Goal: Register for event/course

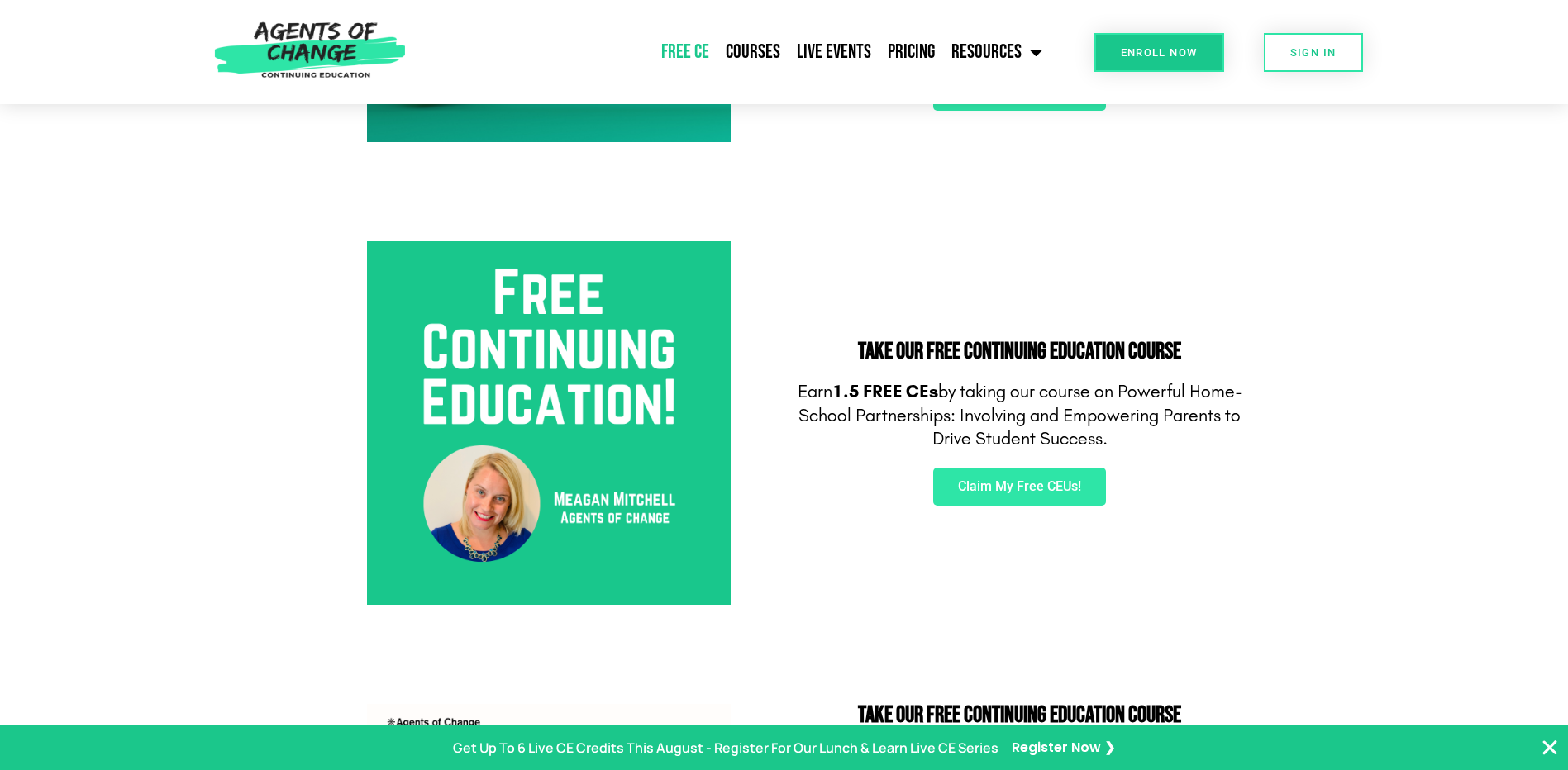
scroll to position [496, 0]
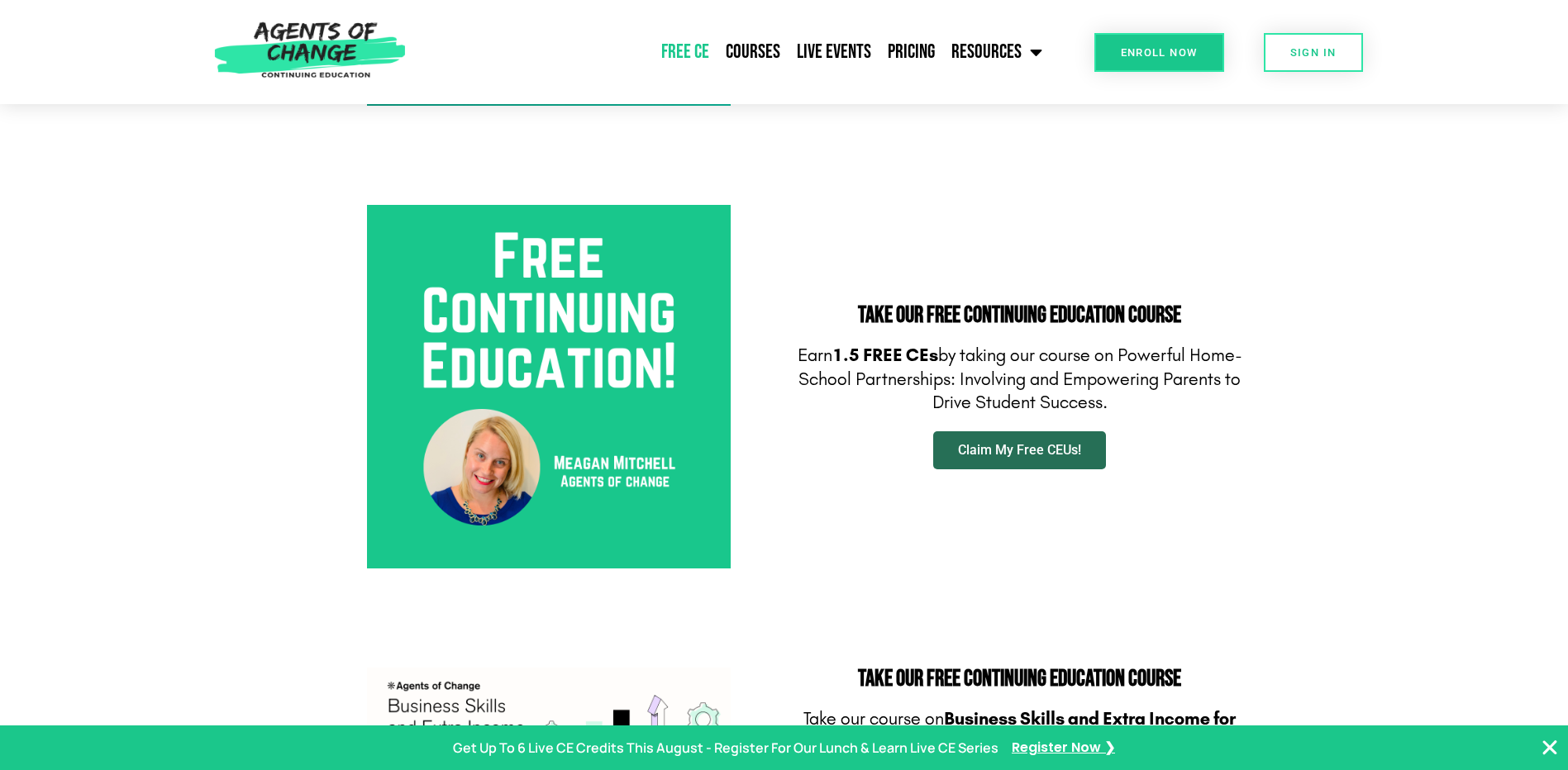
click at [1004, 450] on span "Claim My Free CEUs!" at bounding box center [1020, 450] width 123 height 14
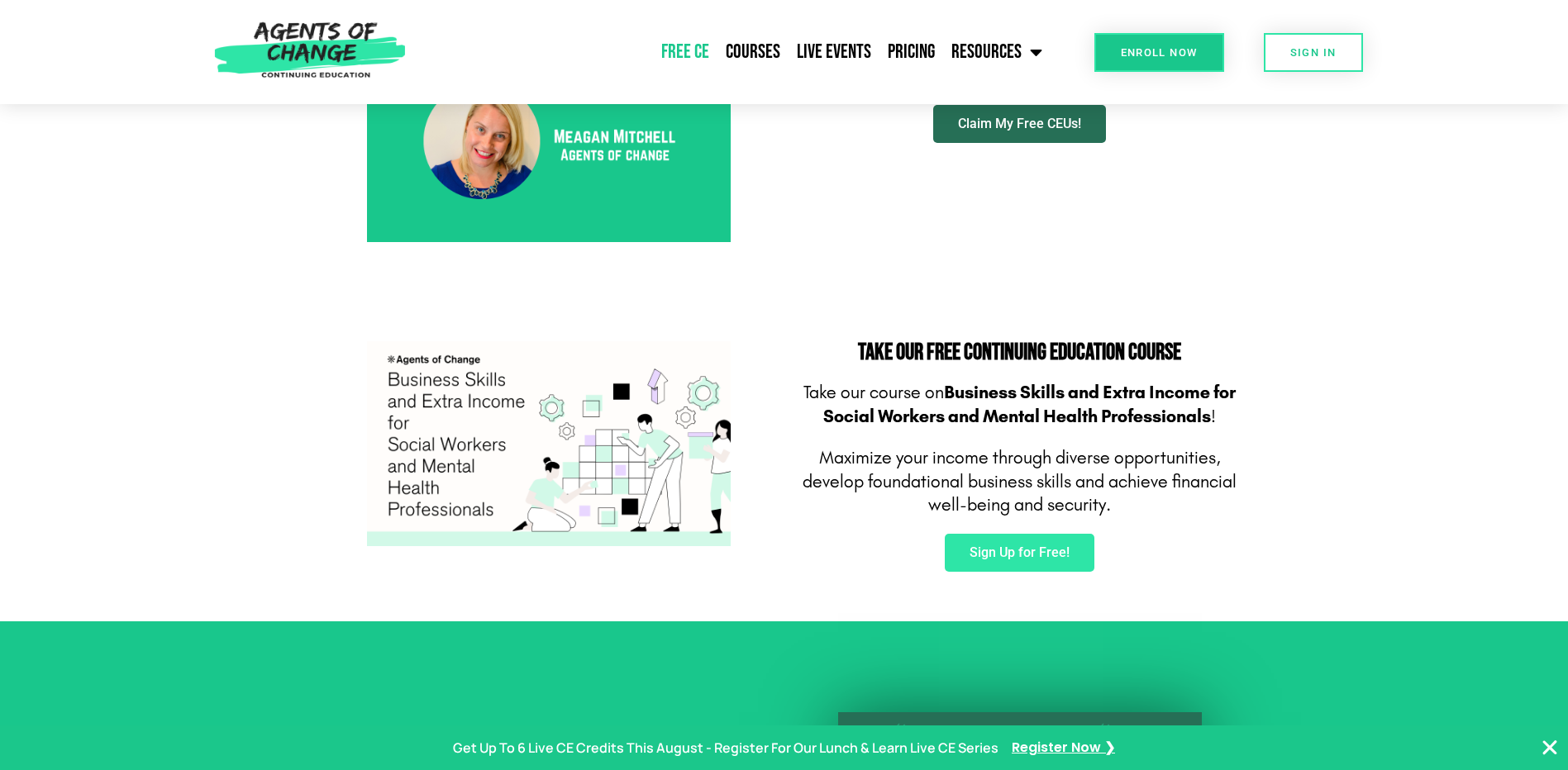
scroll to position [826, 0]
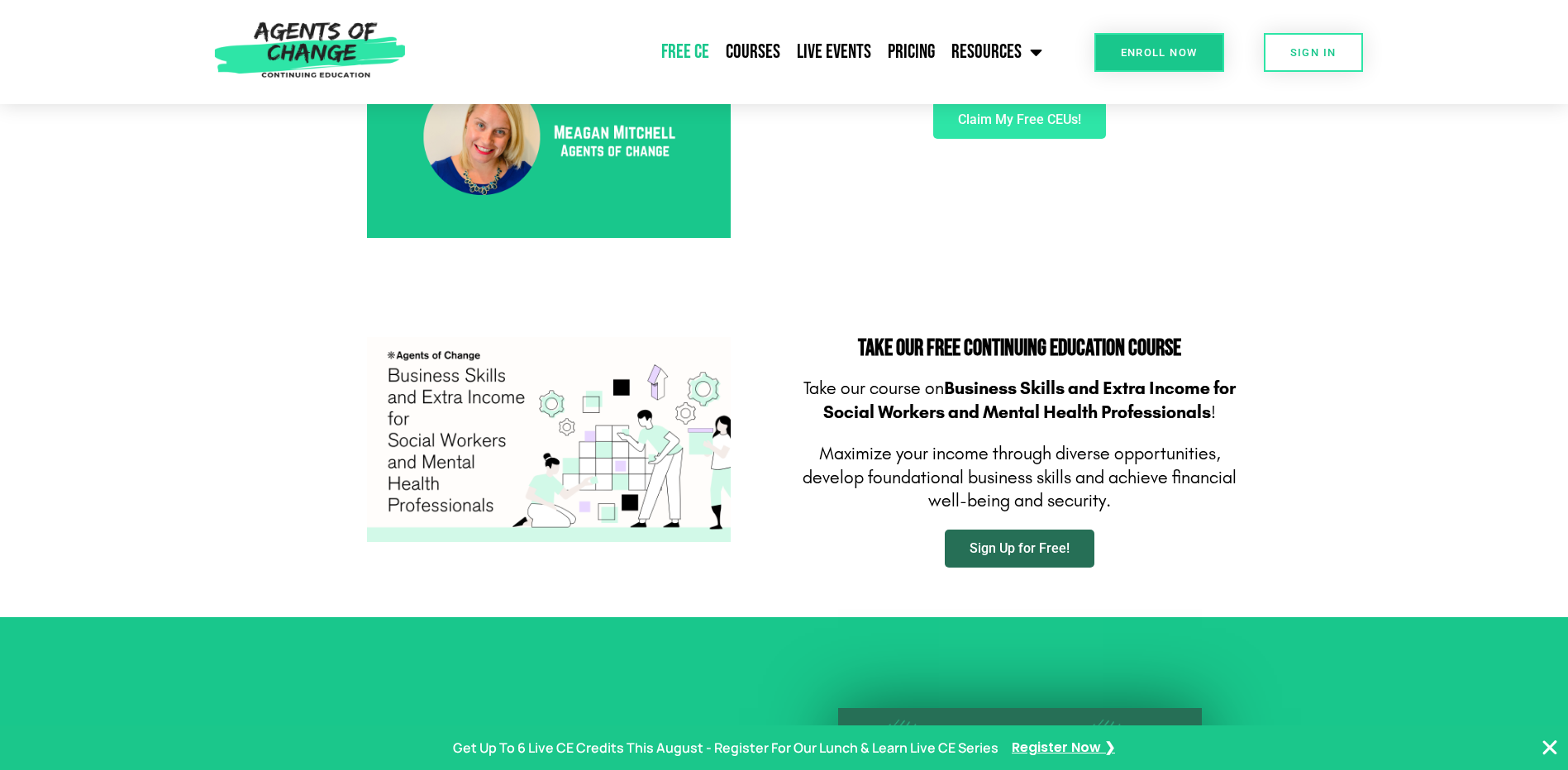
click at [1044, 556] on link "Sign Up for Free!" at bounding box center [1020, 549] width 150 height 38
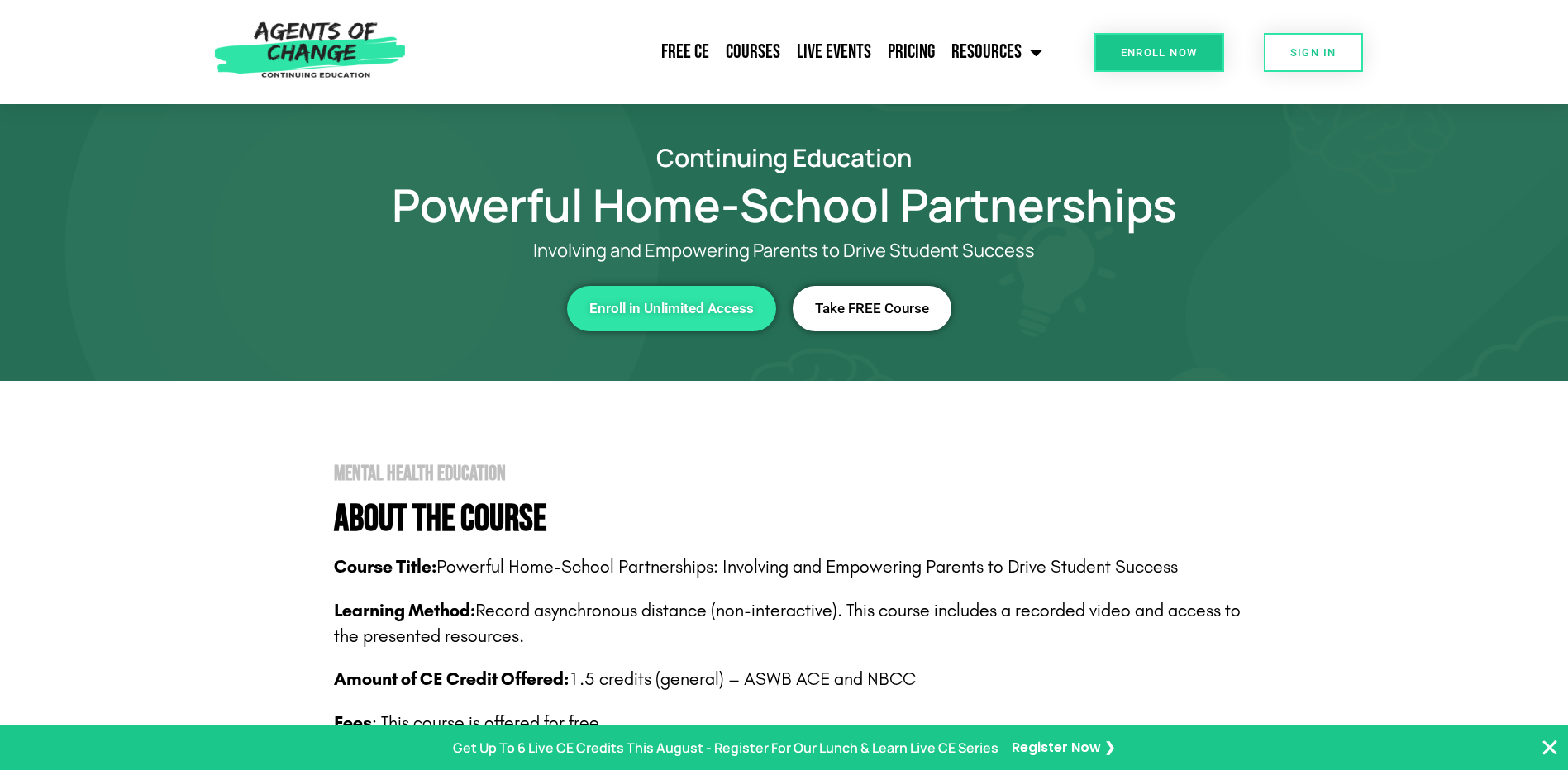
click at [917, 317] on link "Take FREE Course" at bounding box center [873, 309] width 159 height 45
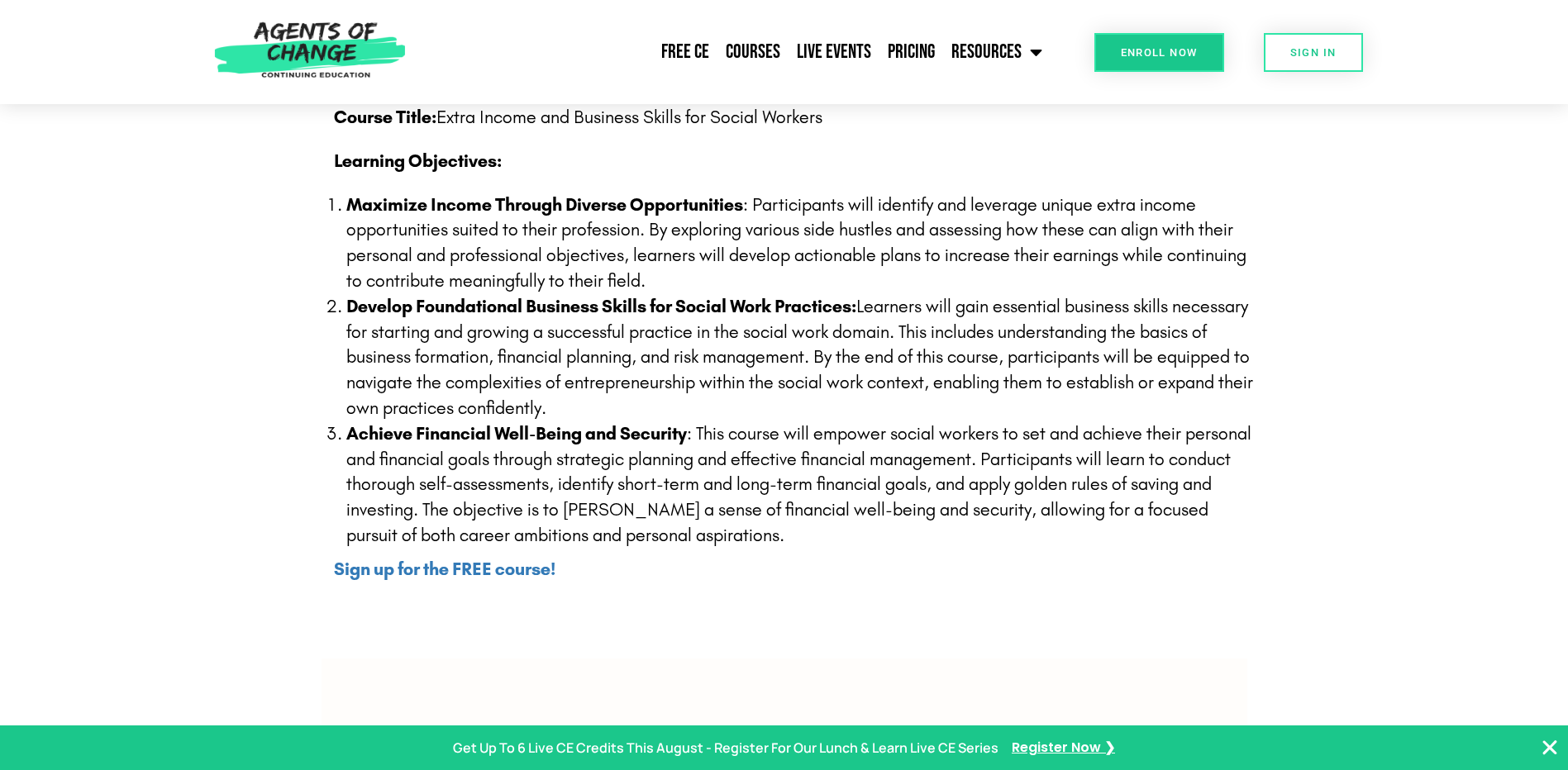
scroll to position [330, 0]
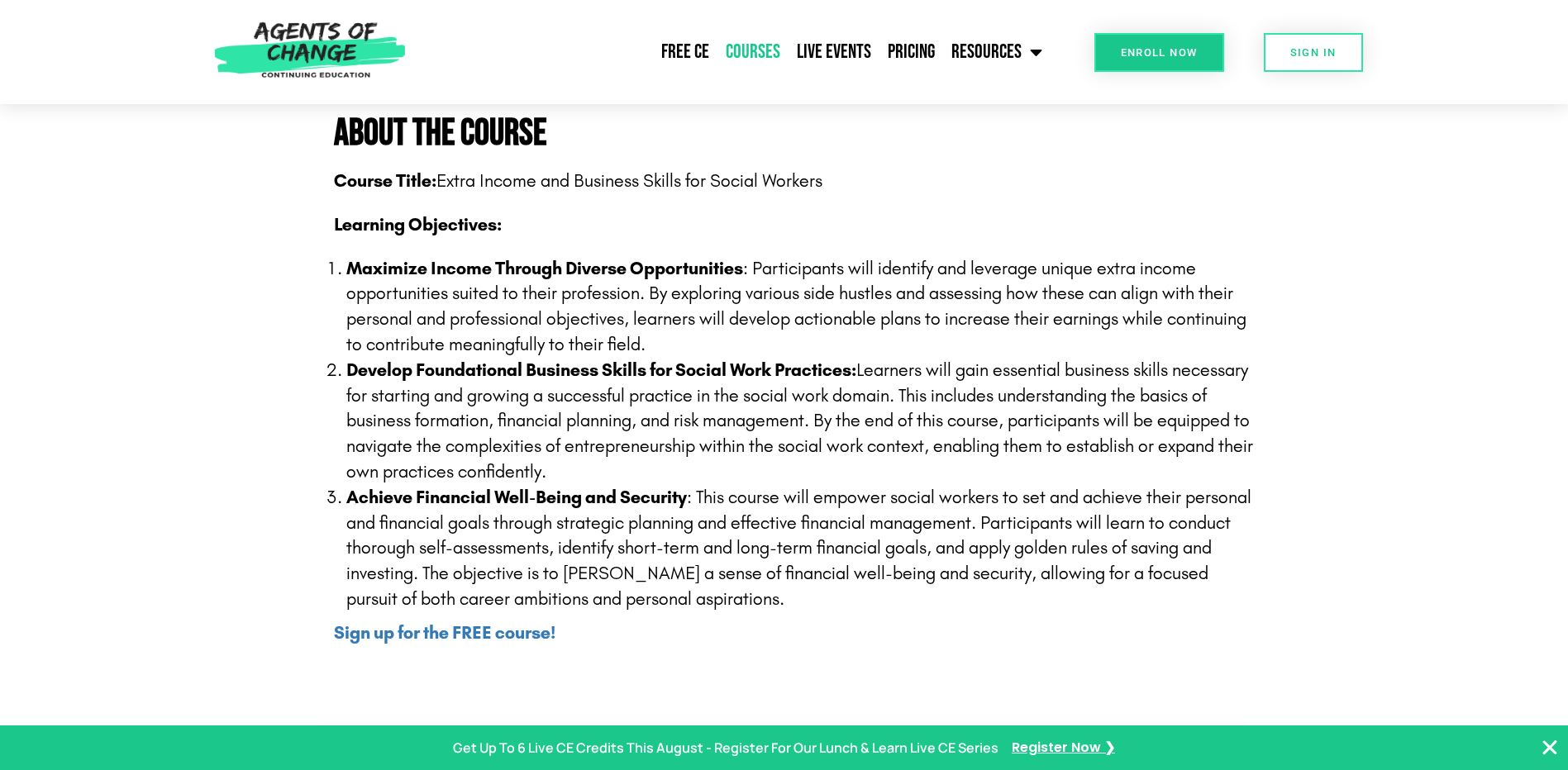
click at [764, 51] on link "Courses" at bounding box center [753, 52] width 71 height 42
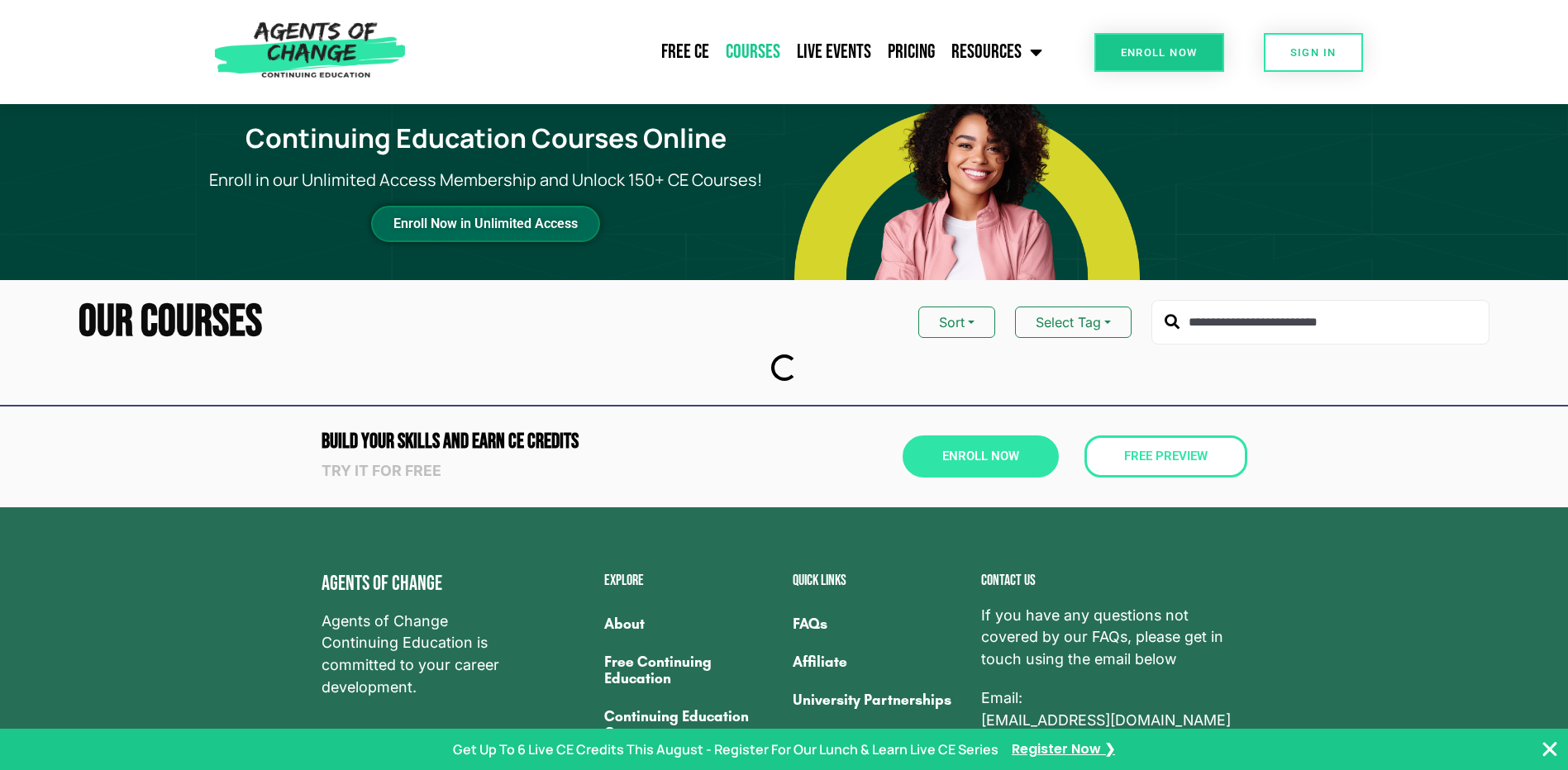
click at [483, 227] on span "Enroll Now in Unlimited Access" at bounding box center [486, 224] width 184 height 10
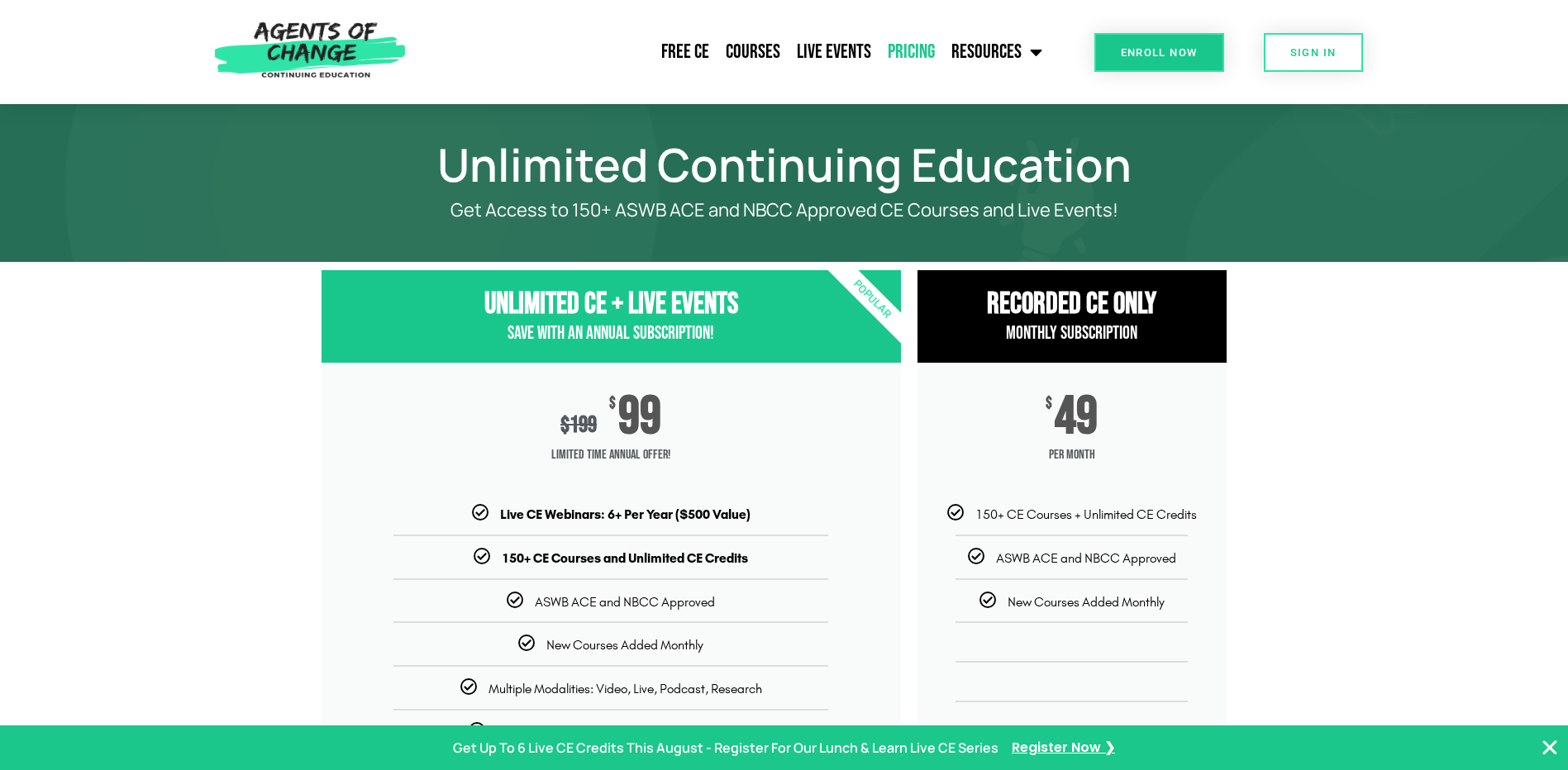
click at [697, 288] on h3 "Unlimited CE + Live Events" at bounding box center [611, 304] width 580 height 35
click at [662, 395] on div "$ 199 $ 99 Limited Time Annual Offer!" at bounding box center [611, 433] width 580 height 142
click at [770, 50] on link "Courses" at bounding box center [753, 52] width 71 height 42
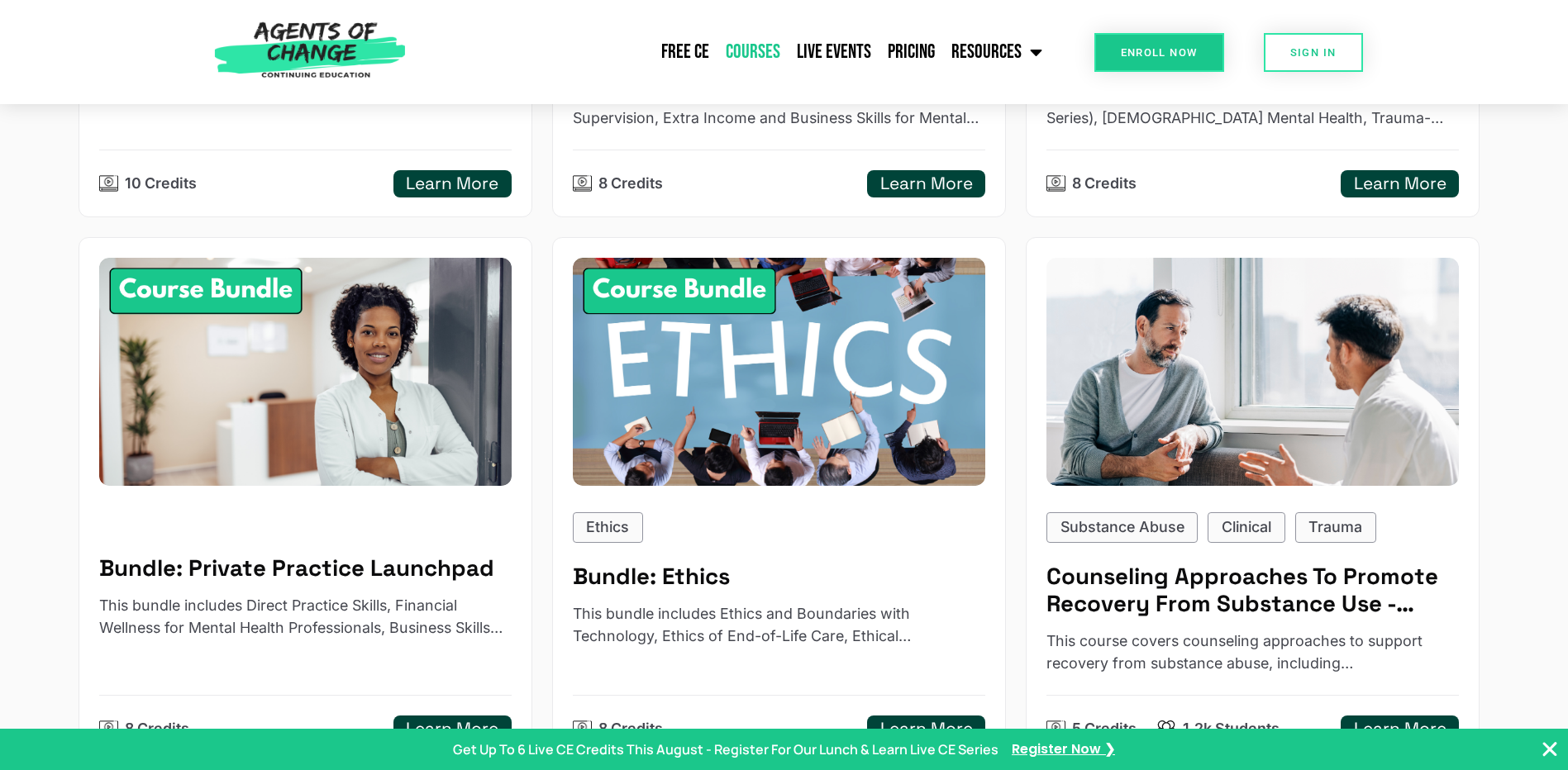
scroll to position [703, 0]
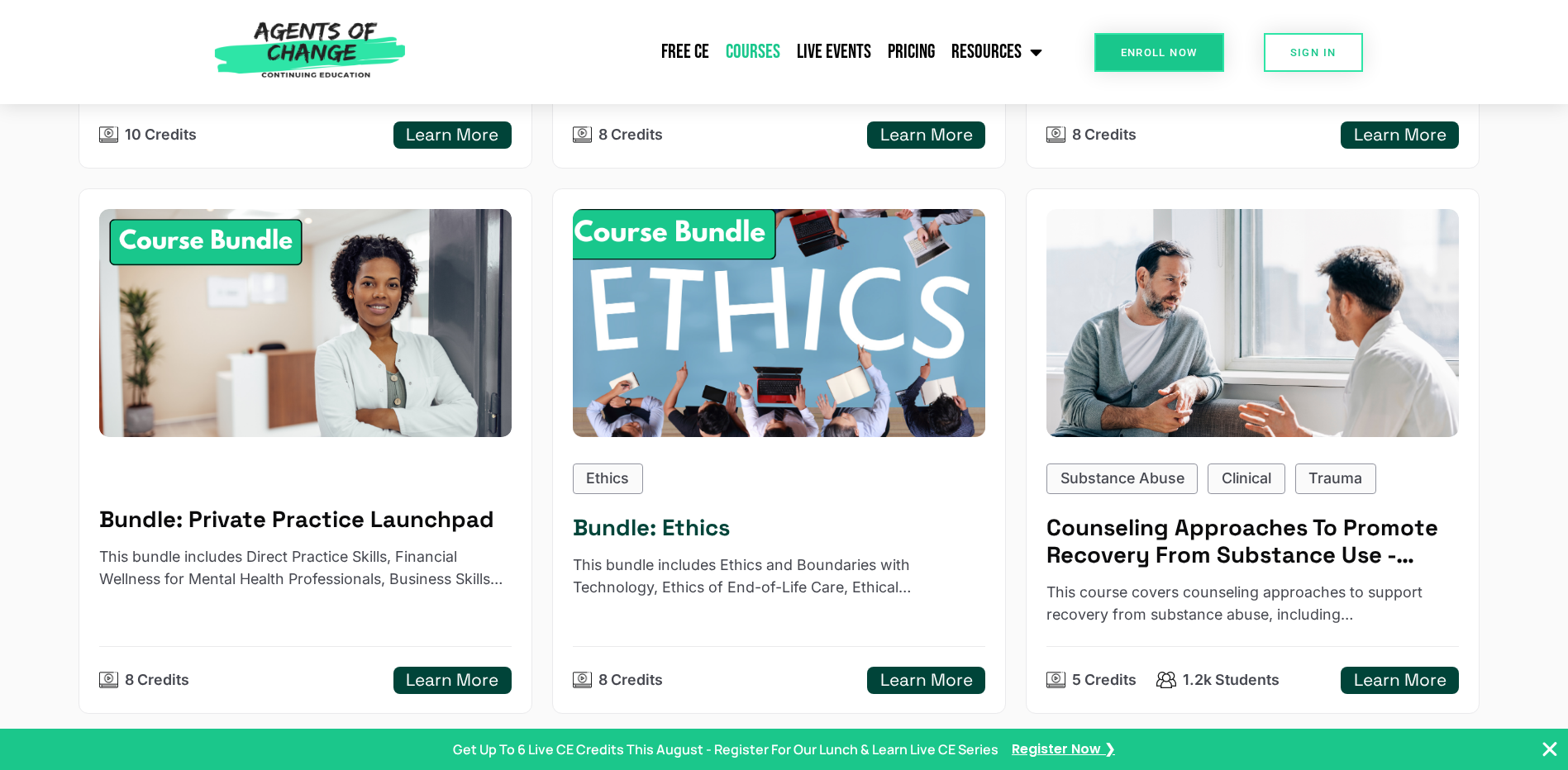
click at [770, 320] on img at bounding box center [779, 323] width 454 height 251
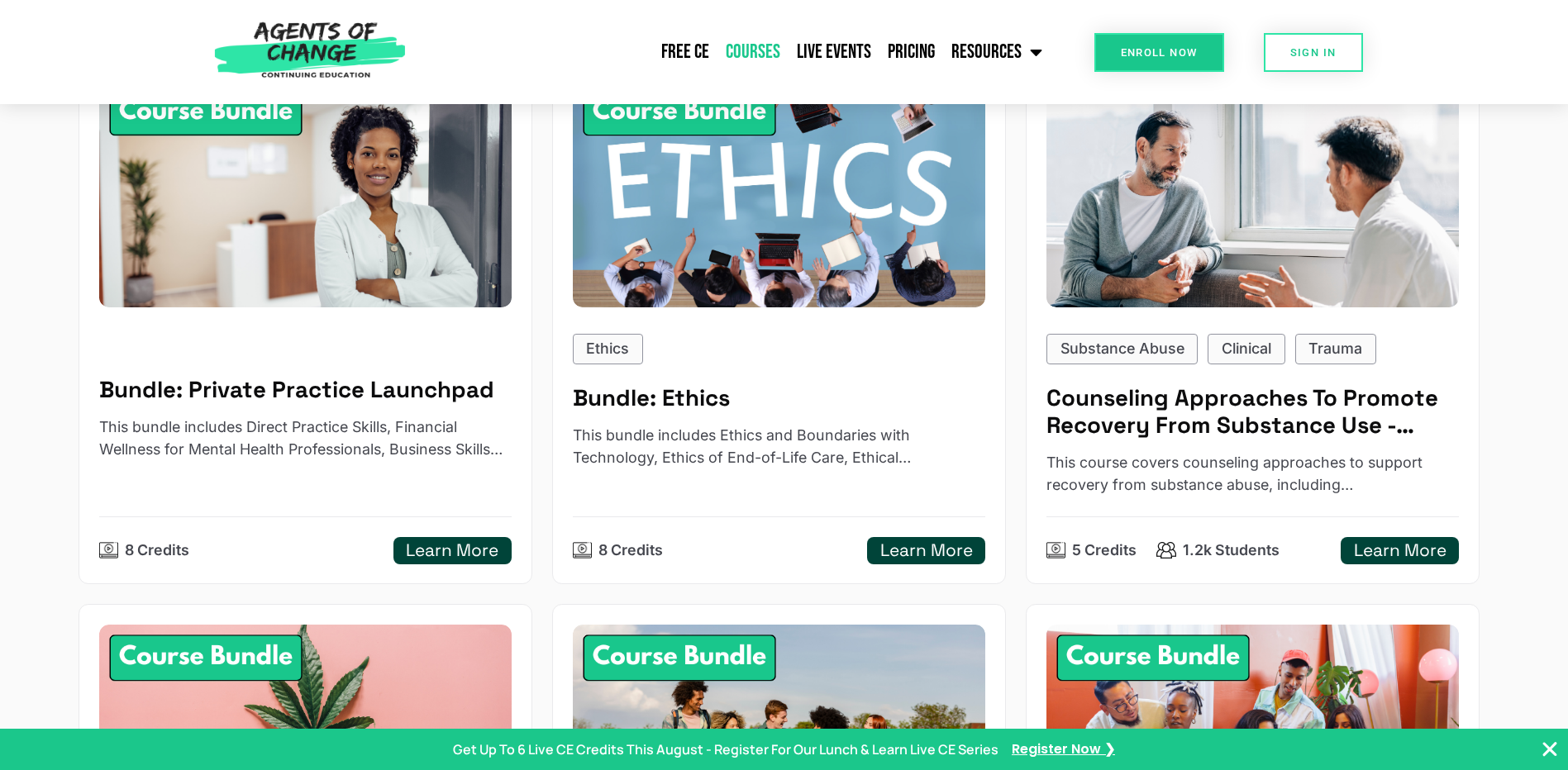
scroll to position [620, 0]
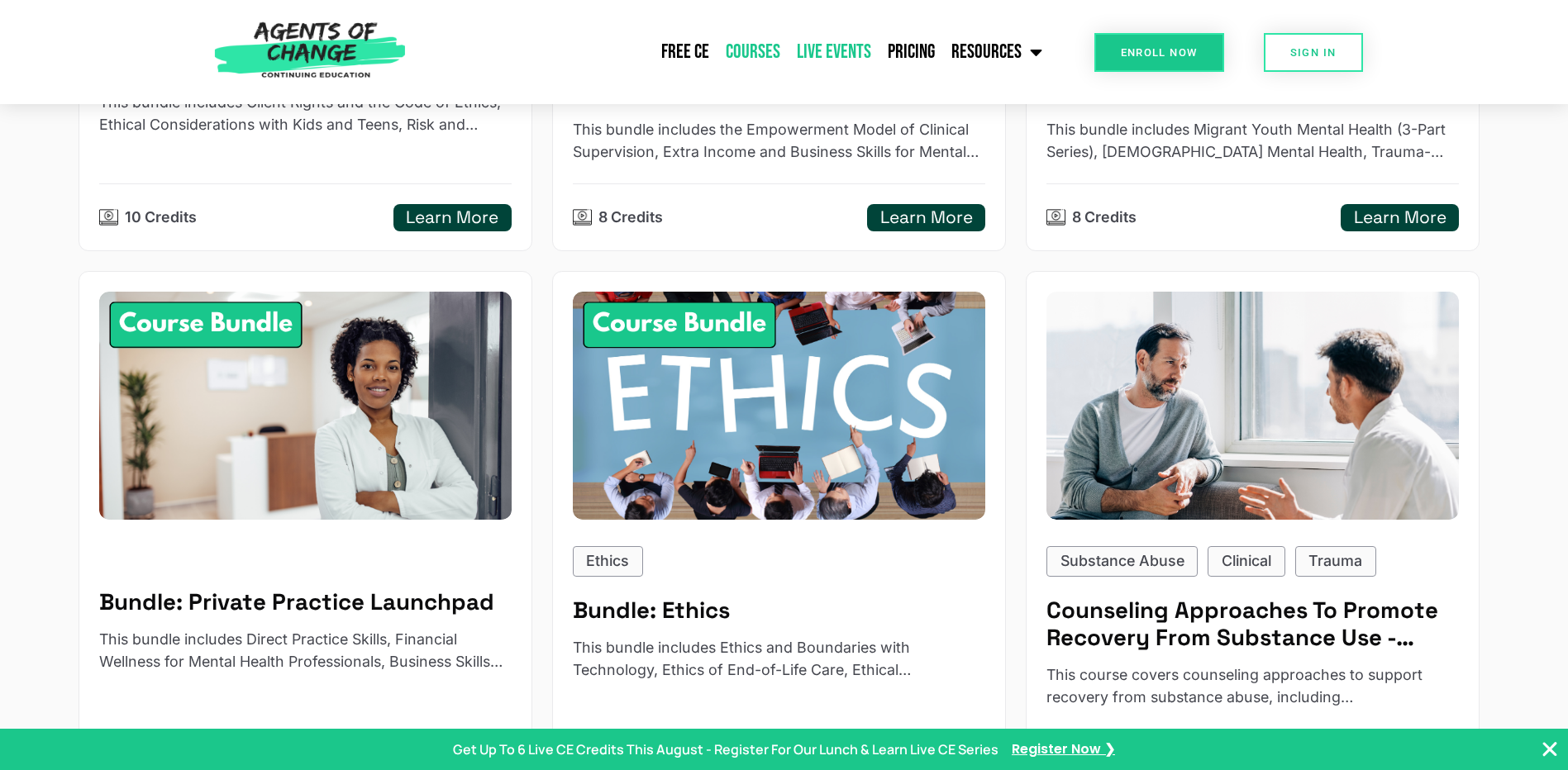
click at [837, 34] on link "Live Events" at bounding box center [834, 52] width 91 height 42
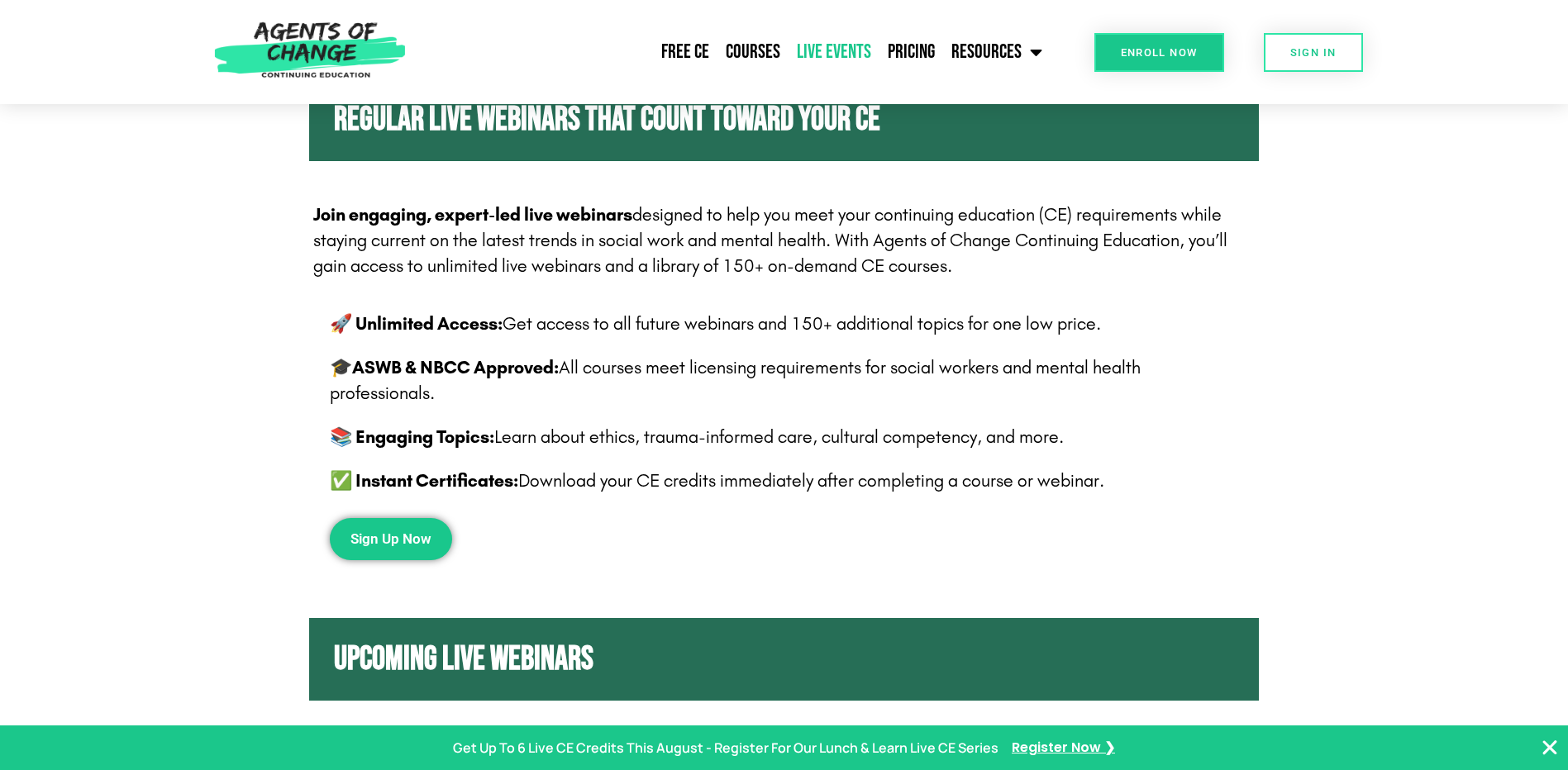
scroll to position [330, 0]
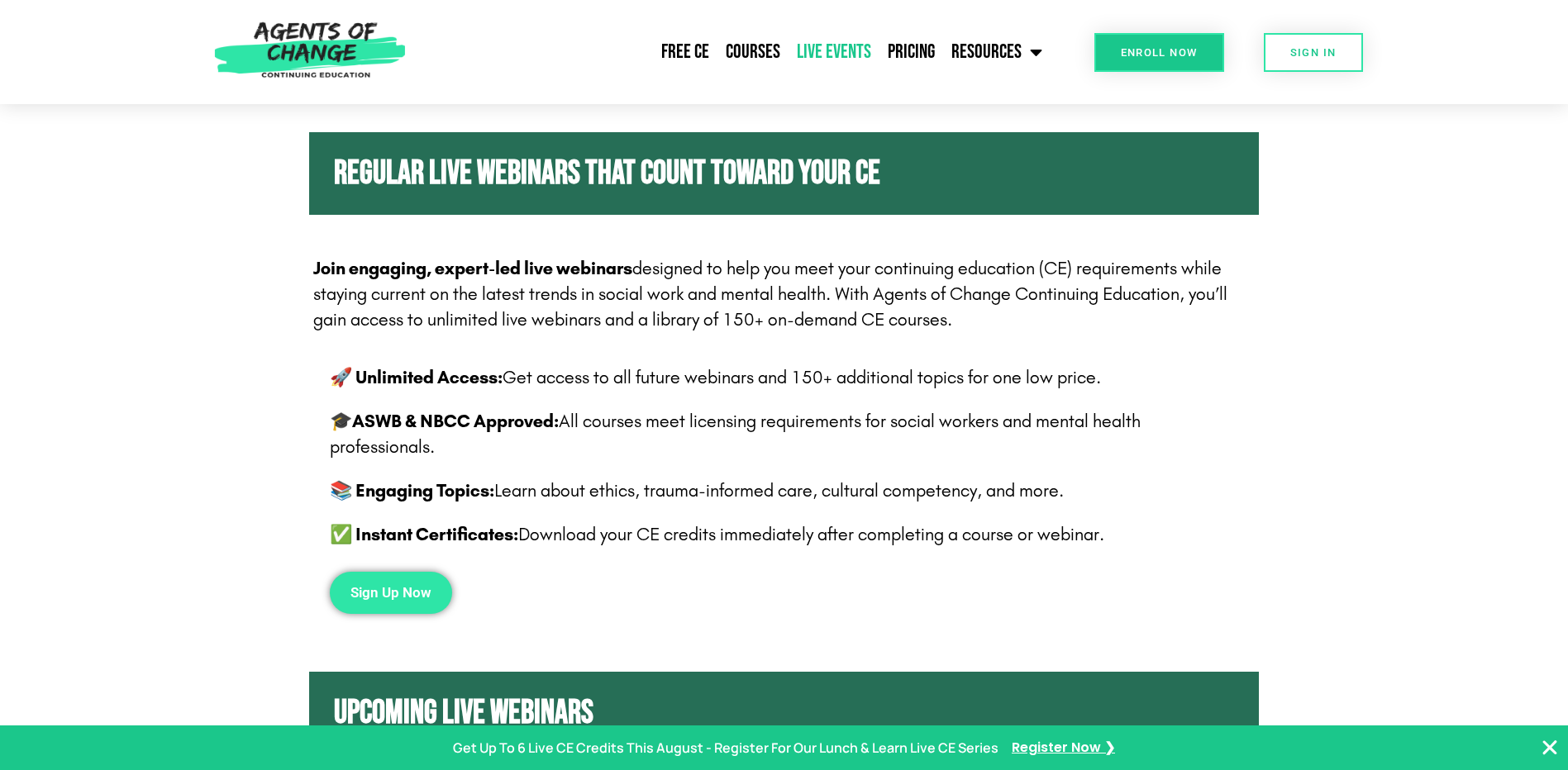
click at [422, 586] on span "Sign Up Now" at bounding box center [391, 593] width 81 height 14
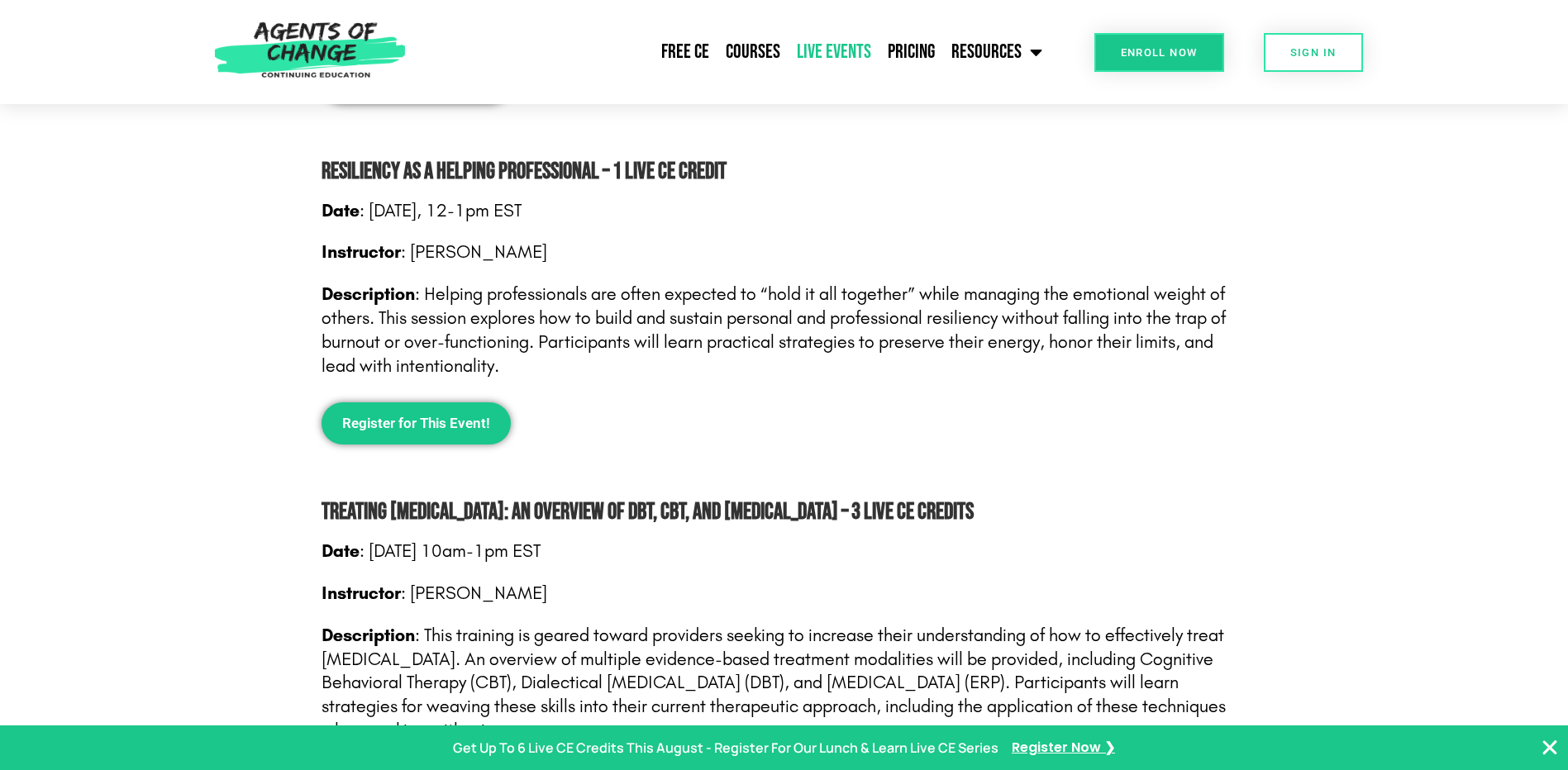
scroll to position [1734, 0]
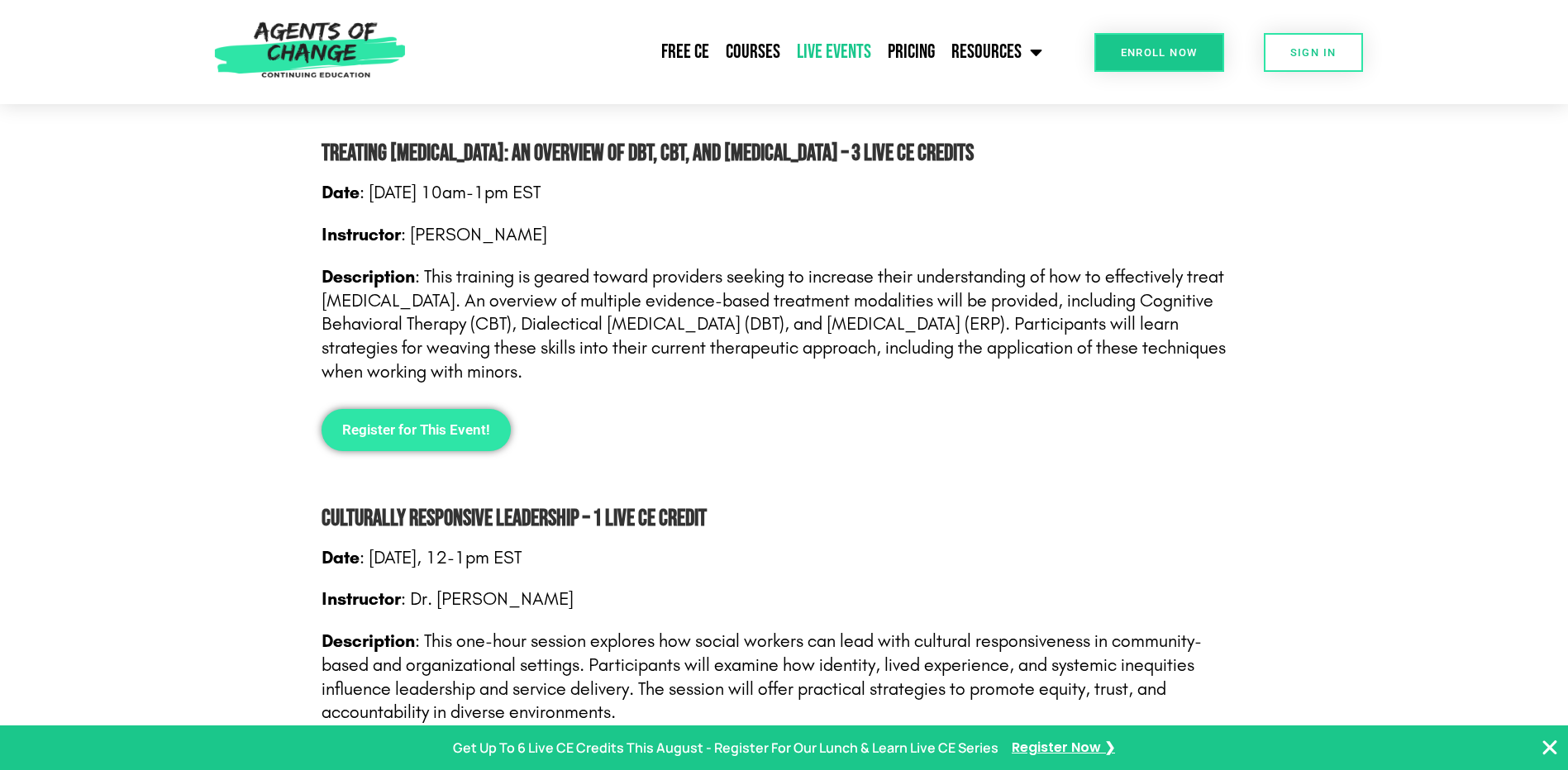
click at [404, 429] on span "Register for This Event!" at bounding box center [416, 431] width 148 height 14
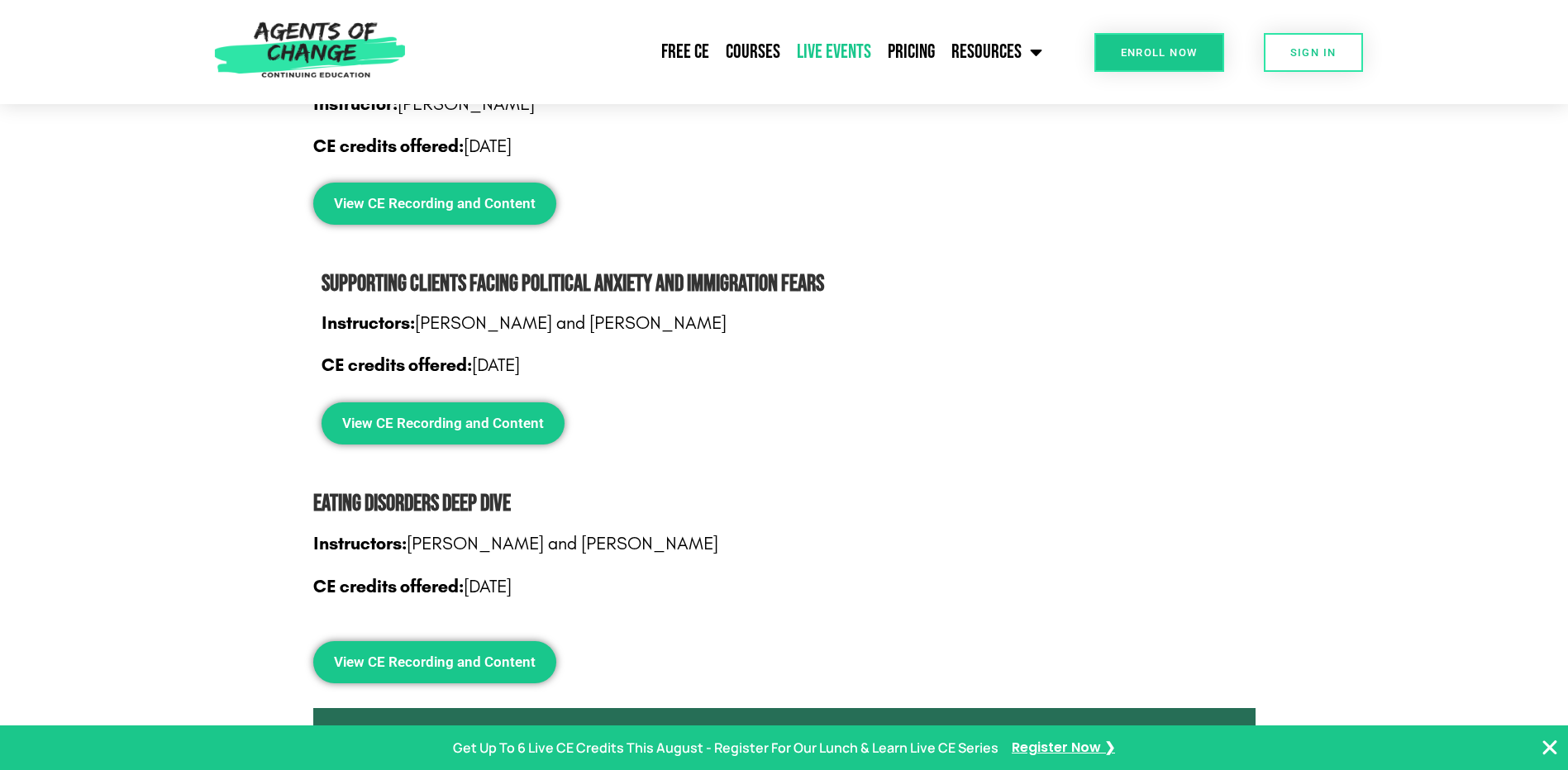
scroll to position [3057, 0]
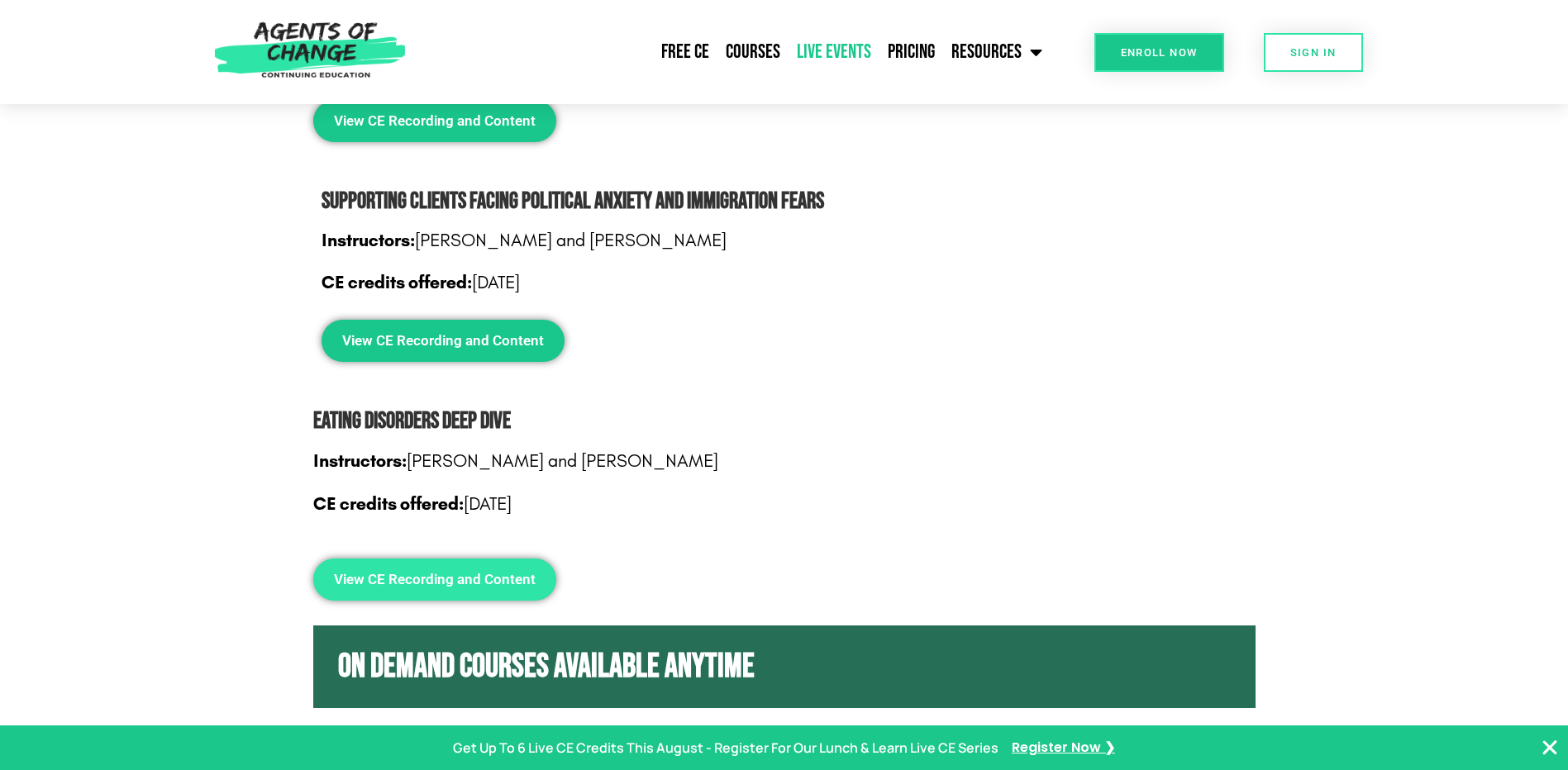
click at [475, 572] on span "View CE Recording and Content" at bounding box center [434, 580] width 201 height 14
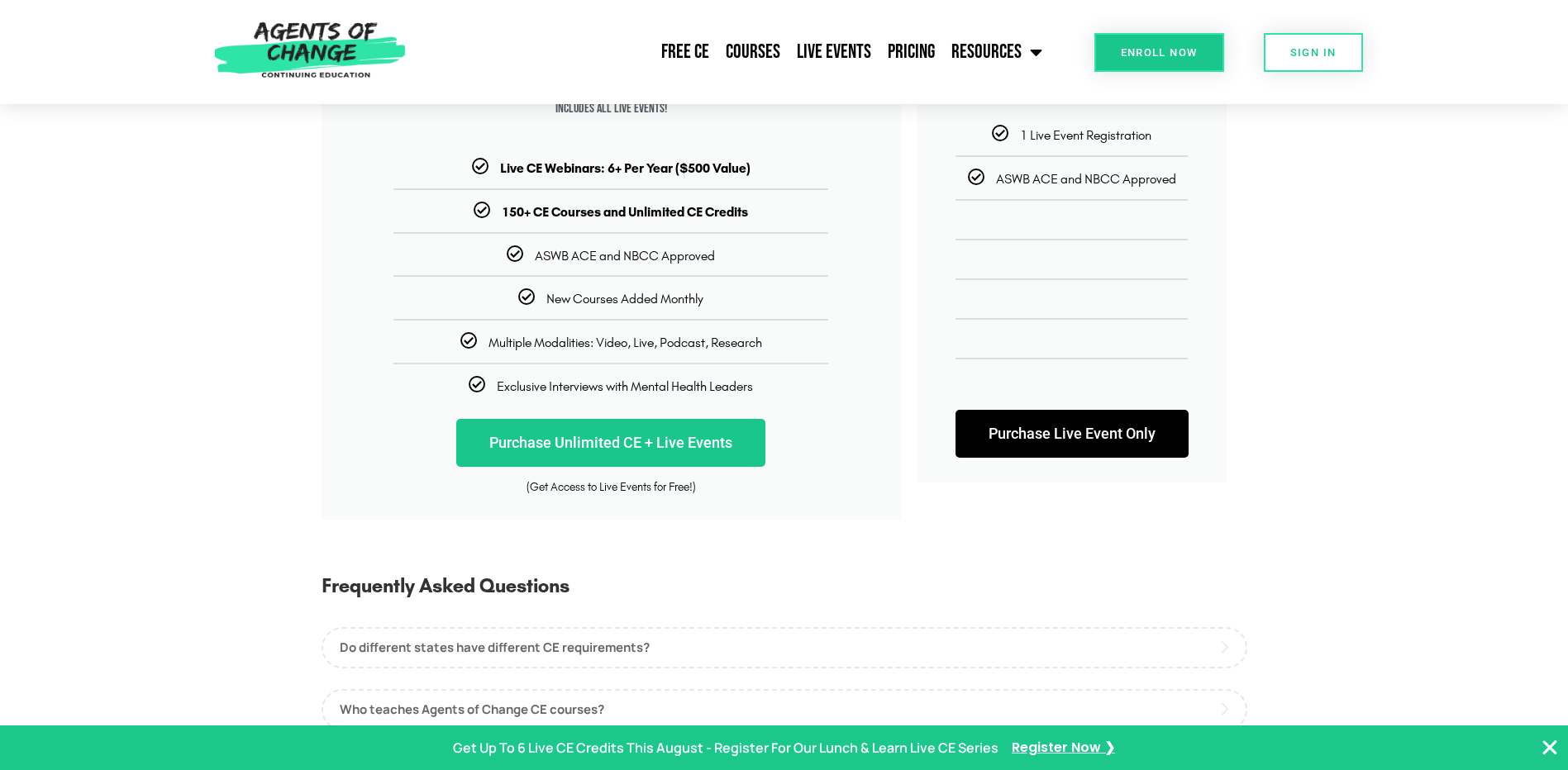
scroll to position [330, 0]
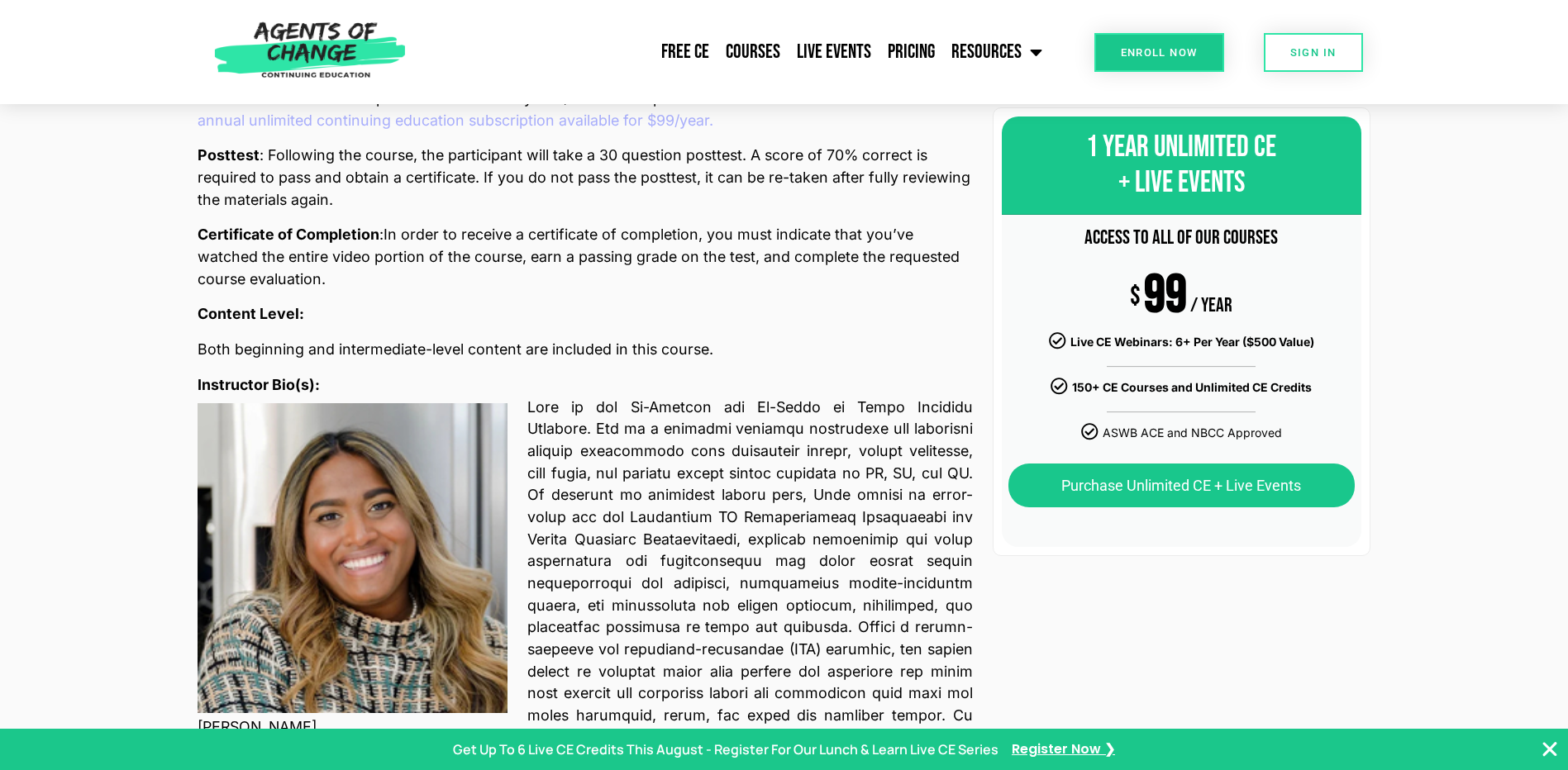
scroll to position [579, 0]
